Goal: Contribute content: Contribute content

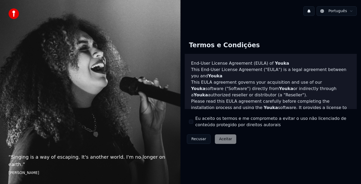
click at [191, 119] on div "Eu aceito os termos e me comprometo a evitar o uso não licenciado de conteúdo p…" at bounding box center [270, 121] width 163 height 13
click at [191, 120] on button "Eu aceito os termos e me comprometo a evitar o uso não licenciado de conteúdo p…" at bounding box center [191, 122] width 4 height 4
click at [227, 142] on button "Aceitar" at bounding box center [225, 139] width 21 height 10
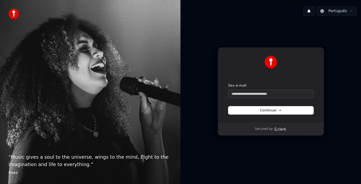
click at [276, 94] on input "Seu e-mail" at bounding box center [270, 94] width 85 height 8
click at [228, 83] on button "submit" at bounding box center [228, 83] width 0 height 0
type input "**********"
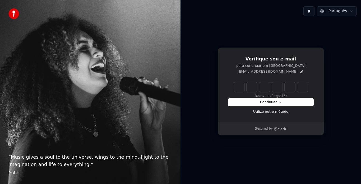
click at [237, 83] on input "Enter verification code" at bounding box center [271, 87] width 74 height 10
type input "******"
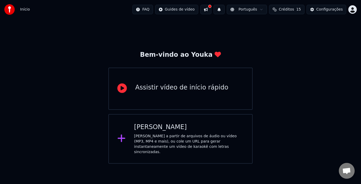
click at [170, 134] on div "Crie karaokê a partir de arquivos de áudio ou vídeo (MP3, MP4 e mais), ou cole …" at bounding box center [189, 144] width 110 height 21
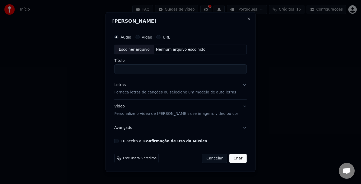
click at [139, 37] on button "Vídeo" at bounding box center [137, 37] width 4 height 4
click at [163, 69] on input "Título" at bounding box center [180, 70] width 132 height 10
click at [160, 38] on button "URL" at bounding box center [158, 37] width 4 height 4
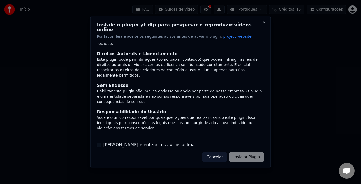
scroll to position [46, 0]
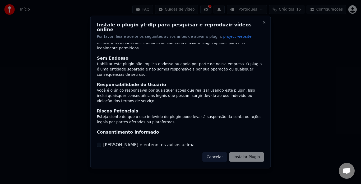
click at [148, 142] on label "Li e entendi os avisos acima" at bounding box center [148, 145] width 91 height 6
click at [101, 143] on button "Li e entendi os avisos acima" at bounding box center [99, 145] width 4 height 4
click at [253, 156] on button "Instalar Plugin" at bounding box center [246, 157] width 35 height 10
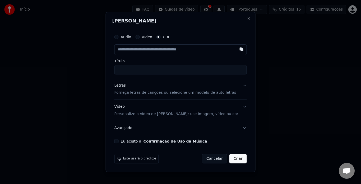
click at [191, 49] on input "text" at bounding box center [180, 49] width 132 height 11
click at [157, 49] on input "text" at bounding box center [180, 49] width 132 height 11
paste input "**********"
type input "**********"
click at [158, 67] on input "Título" at bounding box center [180, 70] width 132 height 10
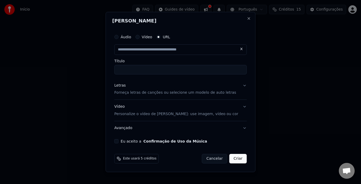
type input "**********"
click at [236, 86] on button "Letras Forneça letras de canções ou selecione um modelo de auto letras" at bounding box center [180, 89] width 132 height 21
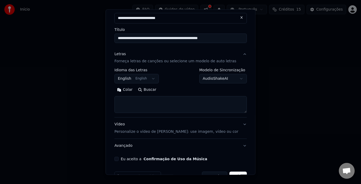
scroll to position [30, 0]
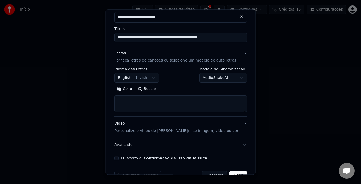
click at [138, 80] on button "English English" at bounding box center [136, 78] width 44 height 10
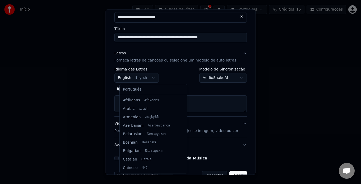
scroll to position [42, 0]
select select "**"
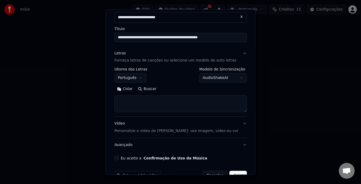
click at [233, 76] on body "**********" at bounding box center [180, 82] width 361 height 164
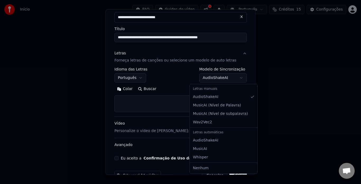
click at [237, 74] on body "**********" at bounding box center [180, 82] width 361 height 164
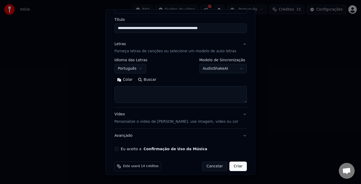
scroll to position [44, 0]
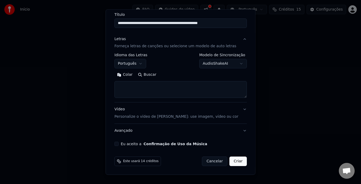
click at [197, 90] on textarea at bounding box center [180, 89] width 132 height 17
click at [226, 61] on body "**********" at bounding box center [180, 82] width 361 height 164
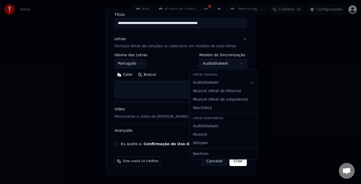
click at [226, 61] on body "**********" at bounding box center [180, 82] width 361 height 164
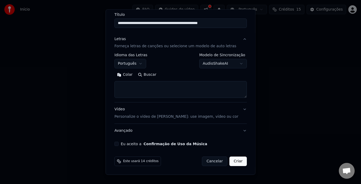
click at [160, 89] on textarea at bounding box center [180, 89] width 132 height 17
click at [169, 83] on textarea at bounding box center [180, 89] width 132 height 17
paste textarea "**********"
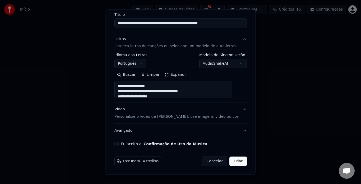
scroll to position [260, 0]
type textarea "**********"
click at [221, 115] on button "Vídeo Personalize o vídeo de karaokê: use imagem, vídeo ou cor" at bounding box center [180, 113] width 132 height 21
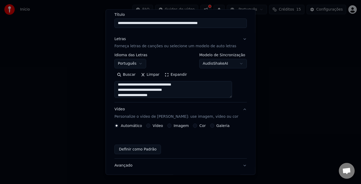
scroll to position [30, 0]
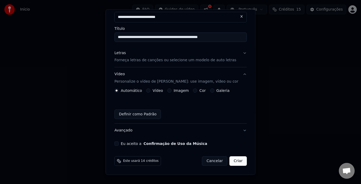
click at [175, 90] on div "Imagem" at bounding box center [177, 91] width 21 height 4
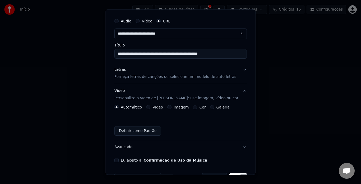
scroll to position [30, 0]
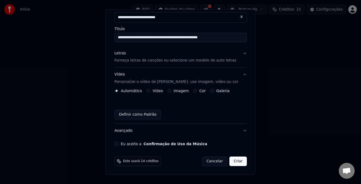
click at [212, 90] on button "Galeria" at bounding box center [212, 91] width 4 height 4
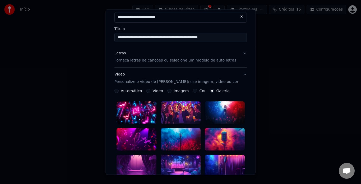
click at [193, 91] on button "Cor" at bounding box center [195, 91] width 4 height 4
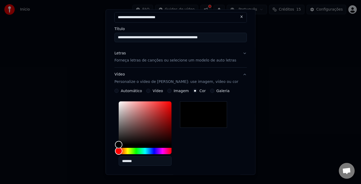
click at [171, 89] on button "Imagem" at bounding box center [169, 91] width 4 height 4
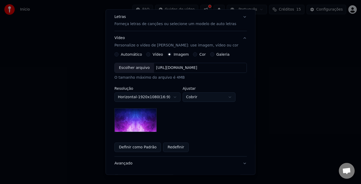
scroll to position [67, 0]
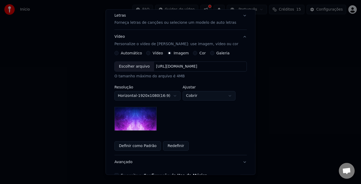
click at [137, 116] on img at bounding box center [135, 119] width 42 height 24
click at [134, 67] on div "Escolher arquivo" at bounding box center [134, 67] width 39 height 10
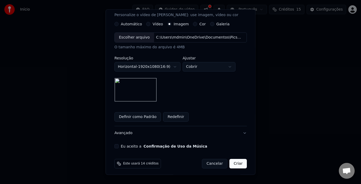
scroll to position [99, 0]
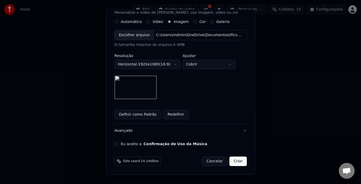
click at [116, 146] on button "Eu aceito a Confirmação de Uso da Música" at bounding box center [116, 144] width 4 height 4
click at [235, 160] on button "Criar" at bounding box center [237, 162] width 17 height 10
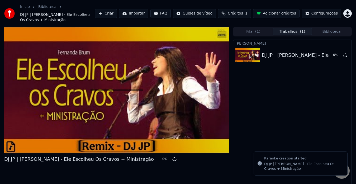
click at [260, 27] on div "Início Biblioteca DJ JP | Fernanda Brum - Ele Escolheu Os Cravos + Ministração …" at bounding box center [178, 13] width 356 height 27
click at [260, 30] on button "Fila ( 1 )" at bounding box center [253, 32] width 39 height 8
click at [293, 30] on button "Trabalhos ( 1 )" at bounding box center [292, 32] width 39 height 8
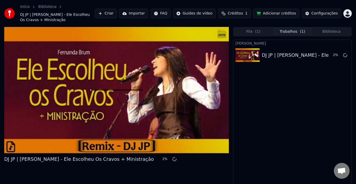
click at [258, 34] on button "Fila ( 1 )" at bounding box center [253, 32] width 39 height 8
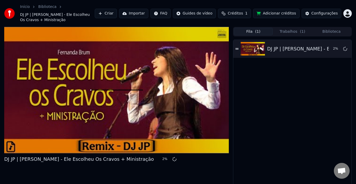
click at [287, 30] on button "Trabalhos ( 1 )" at bounding box center [292, 32] width 39 height 8
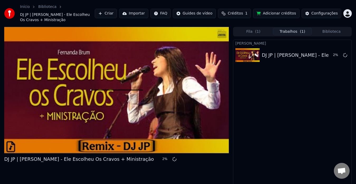
click at [325, 29] on button "Biblioteca" at bounding box center [331, 32] width 39 height 8
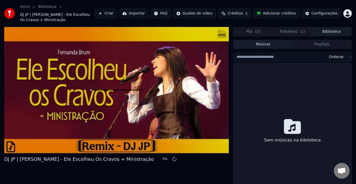
click at [273, 29] on button "Trabalhos ( 1 )" at bounding box center [292, 32] width 39 height 8
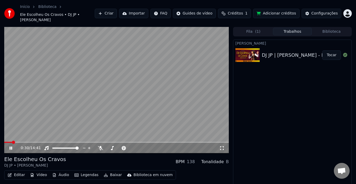
click at [29, 95] on video at bounding box center [116, 90] width 225 height 126
click at [10, 146] on icon at bounding box center [10, 148] width 3 height 4
click at [10, 146] on icon at bounding box center [14, 148] width 12 height 4
click at [9, 146] on icon at bounding box center [14, 148] width 12 height 4
click at [4, 142] on span at bounding box center [4, 142] width 0 height 1
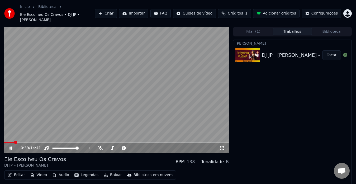
click at [14, 142] on span at bounding box center [116, 142] width 225 height 1
click at [26, 142] on span at bounding box center [116, 142] width 225 height 1
click at [189, 143] on div "1:34 / 14:41" at bounding box center [116, 148] width 225 height 11
click at [187, 142] on span at bounding box center [116, 142] width 225 height 1
click at [198, 143] on div "12:04 / 14:41" at bounding box center [116, 148] width 225 height 11
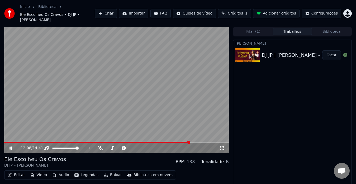
click at [10, 146] on icon at bounding box center [11, 147] width 3 height 3
click at [193, 141] on span at bounding box center [192, 142] width 3 height 3
click at [9, 146] on icon at bounding box center [14, 148] width 12 height 4
click at [10, 146] on icon at bounding box center [10, 148] width 3 height 4
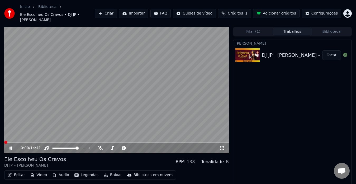
click at [4, 142] on span at bounding box center [4, 142] width 0 height 1
click at [177, 142] on span at bounding box center [116, 142] width 225 height 1
click at [155, 142] on span at bounding box center [91, 142] width 174 height 1
click at [134, 142] on span at bounding box center [79, 142] width 151 height 1
click at [123, 142] on span at bounding box center [69, 142] width 131 height 1
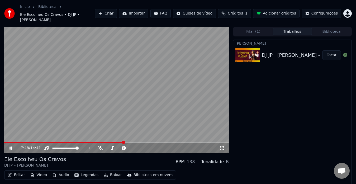
click at [94, 142] on span at bounding box center [63, 142] width 119 height 1
click at [101, 142] on span at bounding box center [116, 142] width 225 height 1
click at [108, 142] on span at bounding box center [116, 142] width 225 height 1
click at [118, 142] on span at bounding box center [116, 142] width 225 height 1
click at [126, 143] on div "7:27 / 14:41" at bounding box center [116, 148] width 225 height 11
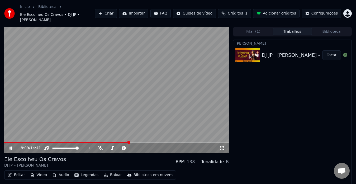
click at [129, 142] on span at bounding box center [116, 142] width 225 height 1
click at [87, 142] on span at bounding box center [45, 142] width 83 height 1
click at [8, 145] on div "5:27 / 14:41" at bounding box center [116, 147] width 220 height 5
click at [12, 146] on icon at bounding box center [11, 147] width 3 height 3
click at [117, 11] on button "Criar" at bounding box center [106, 14] width 22 height 10
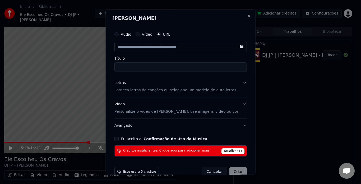
click at [229, 150] on span "Atualizar" at bounding box center [232, 151] width 23 height 6
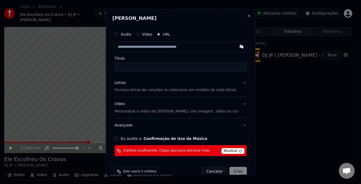
click at [223, 150] on span "Atualizar" at bounding box center [232, 151] width 23 height 6
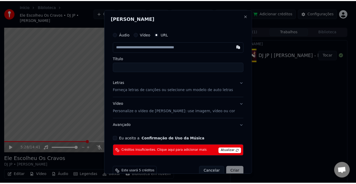
scroll to position [10, 0]
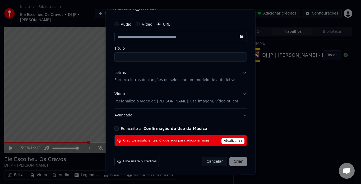
click at [226, 140] on span "Atualizar" at bounding box center [232, 141] width 23 height 6
click at [225, 139] on span "Atualizar" at bounding box center [232, 141] width 23 height 6
click at [225, 140] on span "Atualizar" at bounding box center [232, 141] width 23 height 6
click at [119, 129] on button "Eu aceito a Confirmação de Uso da Música" at bounding box center [116, 129] width 4 height 4
click at [229, 139] on span "Atualizar" at bounding box center [232, 141] width 23 height 6
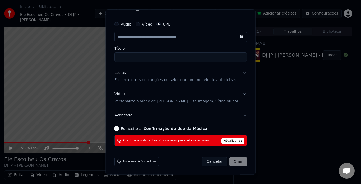
click at [229, 139] on span "Atualizar" at bounding box center [232, 141] width 23 height 6
